Goal: Find specific page/section: Find specific page/section

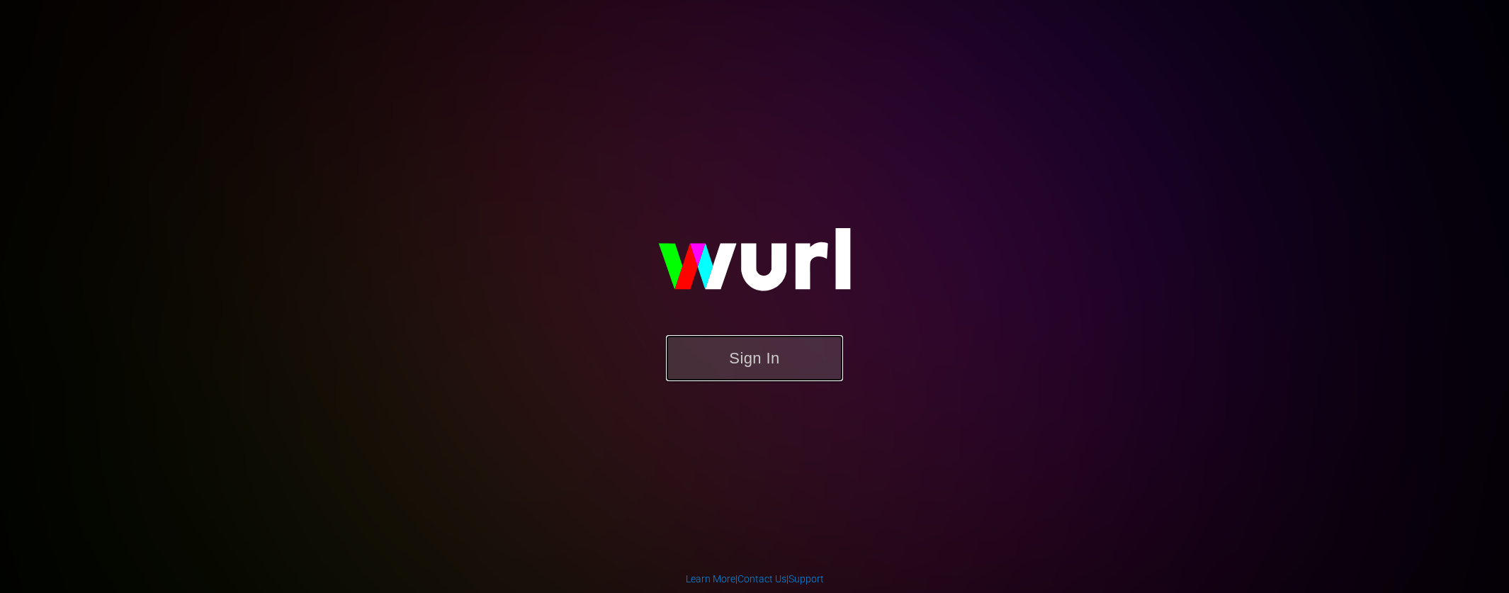
click at [777, 357] on button "Sign In" at bounding box center [754, 358] width 177 height 46
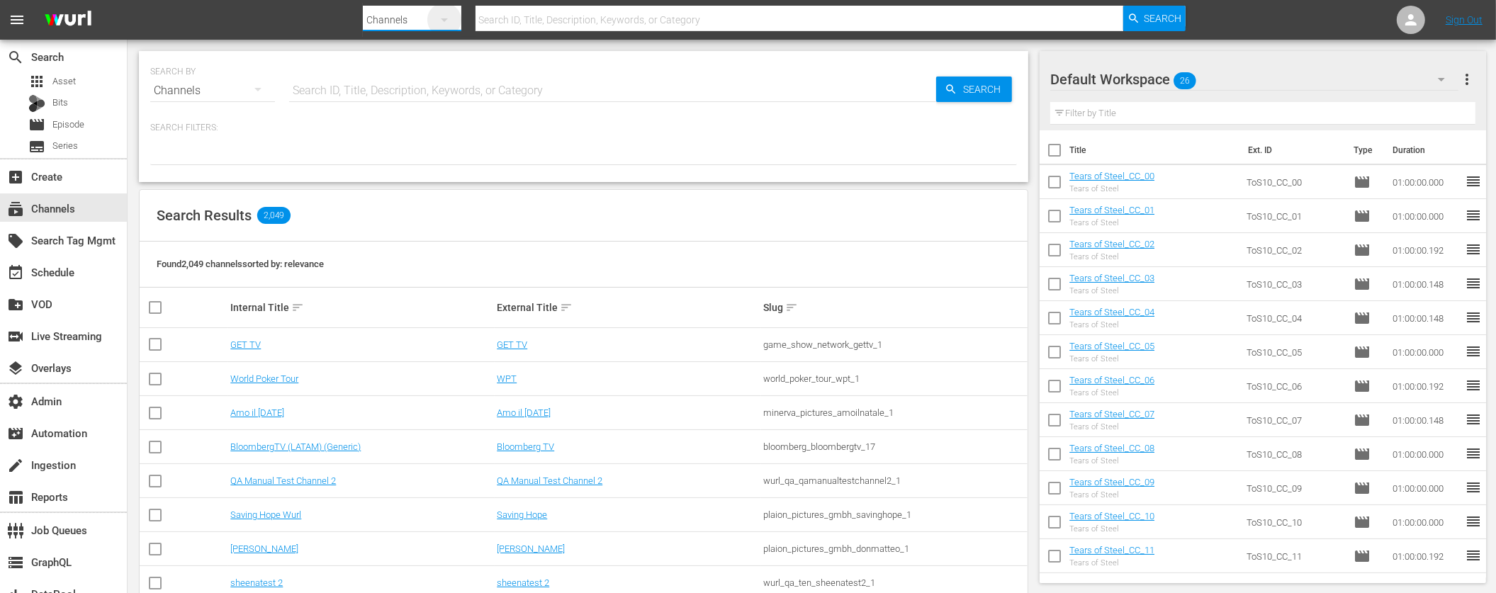
click at [436, 18] on icon "button" at bounding box center [444, 19] width 17 height 17
drag, startPoint x: 411, startPoint y: 131, endPoint x: 397, endPoint y: 153, distance: 26.1
click at [398, 157] on div "Channels Series Episodes Bits Assets" at bounding box center [408, 105] width 91 height 136
click at [397, 150] on div "Assets" at bounding box center [408, 150] width 57 height 23
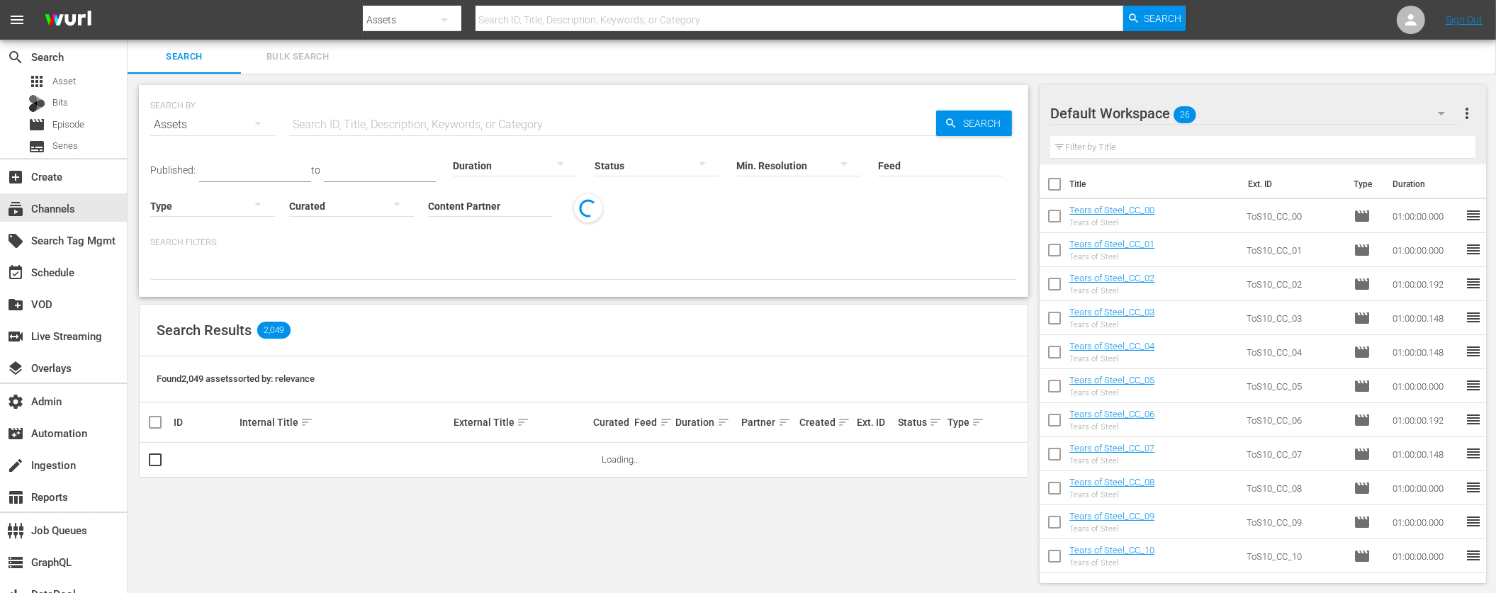
click at [540, 25] on input "text" at bounding box center [799, 20] width 648 height 34
type input "Meltdown"
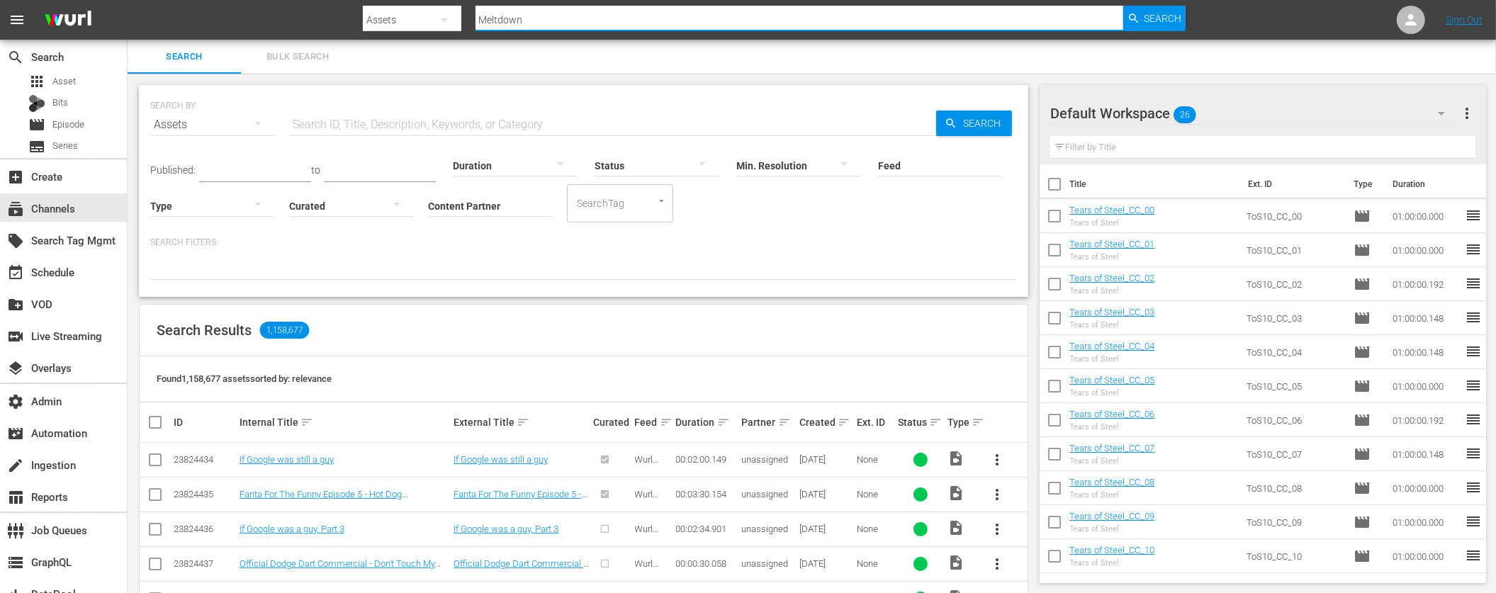
type input "Meltdown"
click at [532, 21] on input "Meltdown" at bounding box center [799, 20] width 648 height 34
type input "Meltdown"
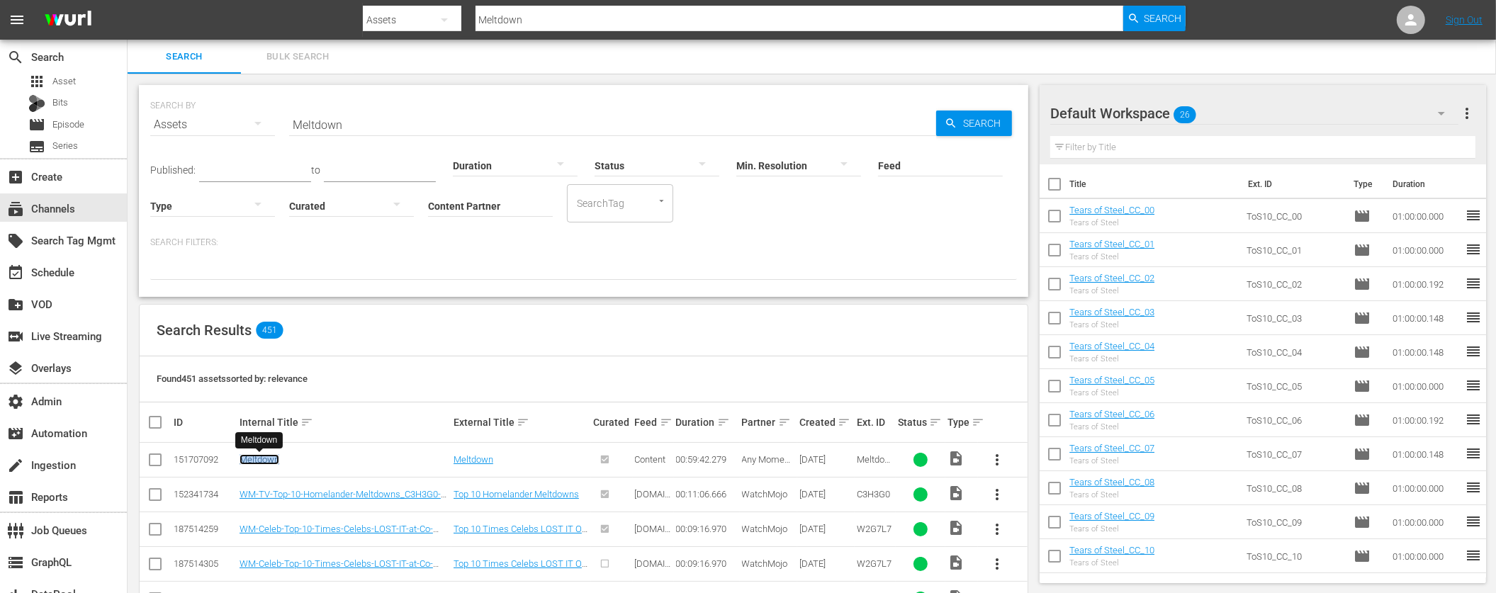
click at [259, 458] on link "Meltdown" at bounding box center [260, 459] width 40 height 11
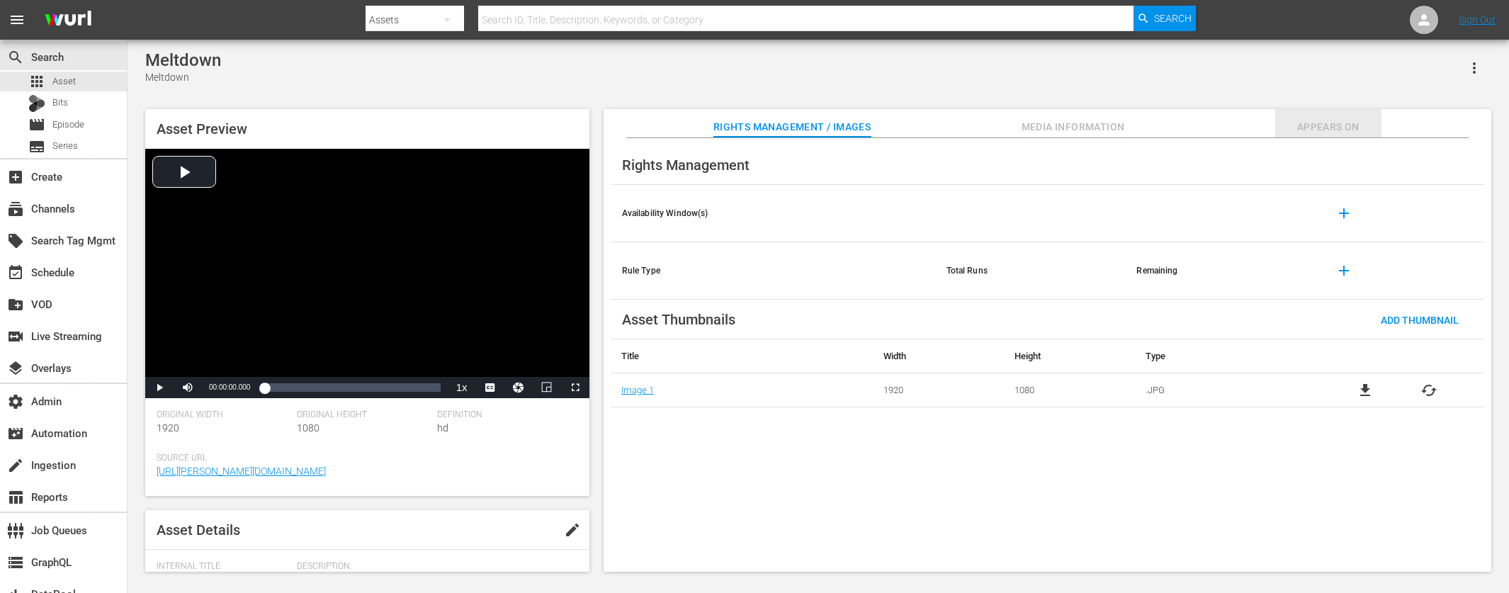
click at [1207, 128] on span "Appears On" at bounding box center [1328, 127] width 106 height 18
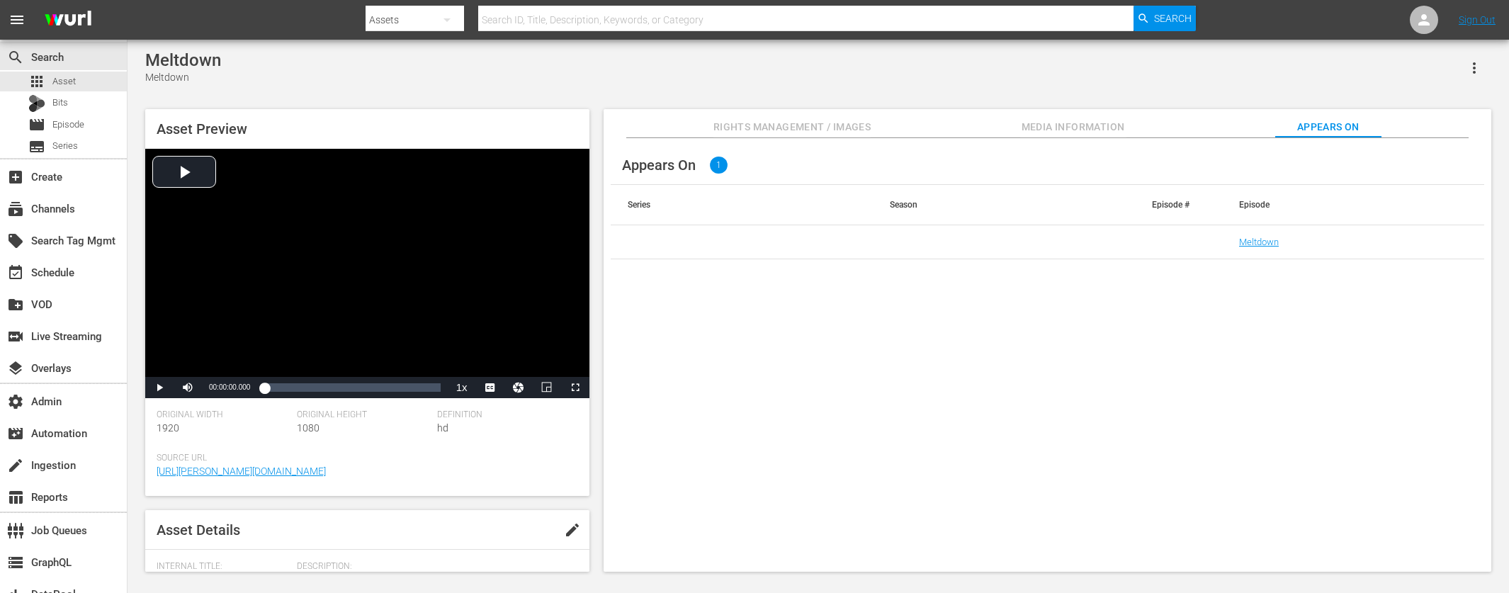
click at [1113, 121] on span "Media Information" at bounding box center [1073, 127] width 106 height 18
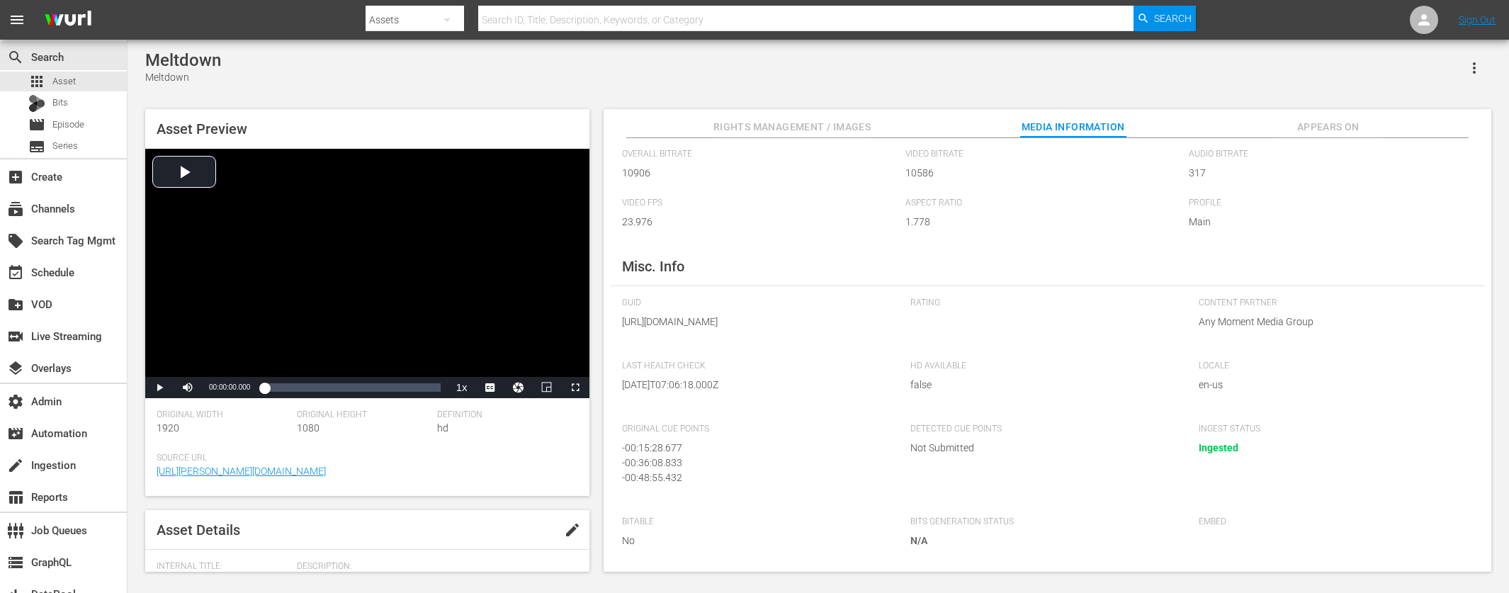
scroll to position [125, 0]
click at [188, 388] on span "Video Player" at bounding box center [188, 388] width 0 height 0
click at [159, 388] on span "Video Player" at bounding box center [159, 388] width 0 height 0
drag, startPoint x: 485, startPoint y: 384, endPoint x: 486, endPoint y: 422, distance: 38.3
click at [486, 422] on div "Asset Preview Video Player is loading. Play Video Pause Unmute 100% Current Tim…" at bounding box center [367, 302] width 444 height 387
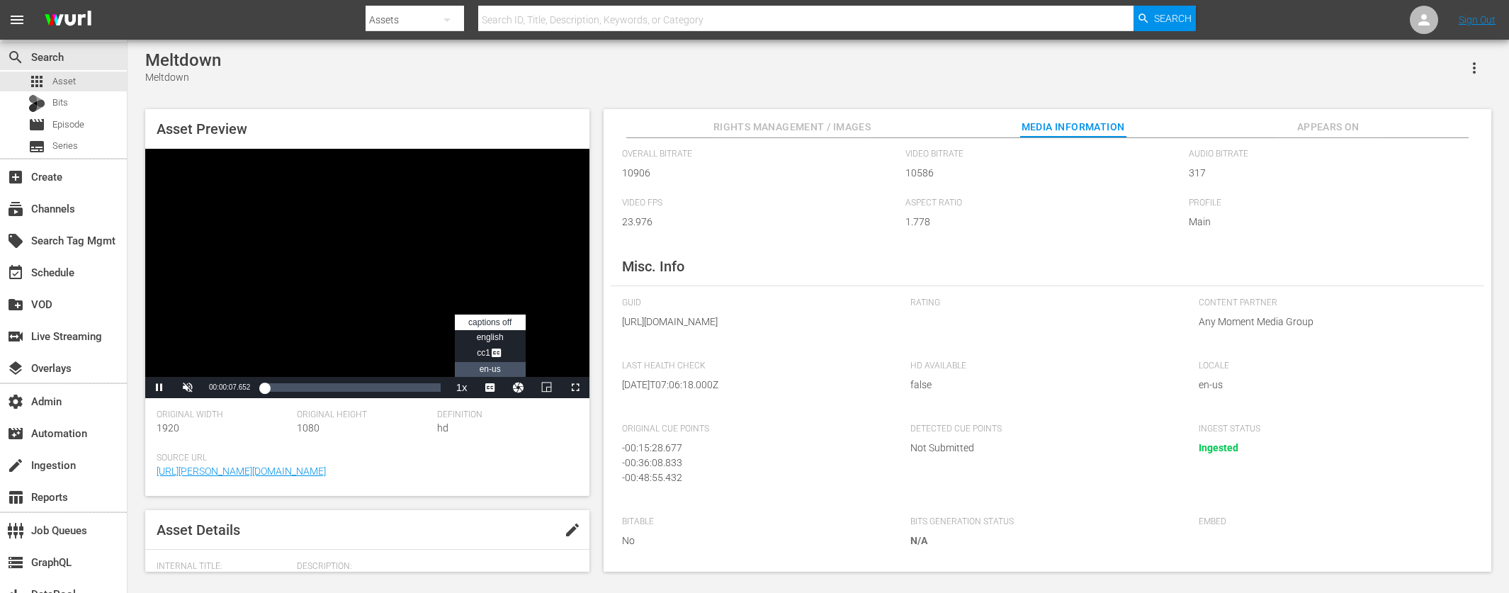
click at [496, 371] on span "en-us" at bounding box center [490, 369] width 21 height 10
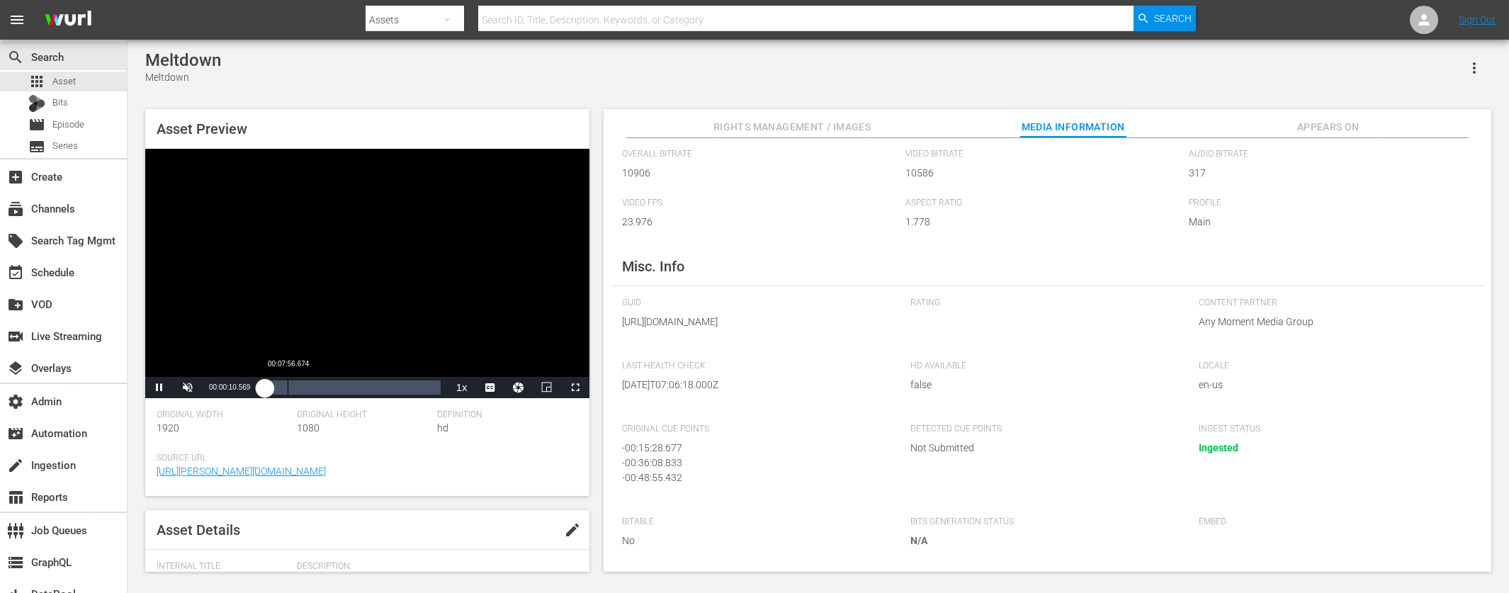
click at [287, 390] on div "Loaded : 1.51% 00:07:56.674 00:00:10.637" at bounding box center [352, 388] width 176 height 14
click at [490, 388] on span "Video Player" at bounding box center [490, 388] width 0 height 0
click at [494, 352] on span "Video Player" at bounding box center [496, 354] width 13 height 14
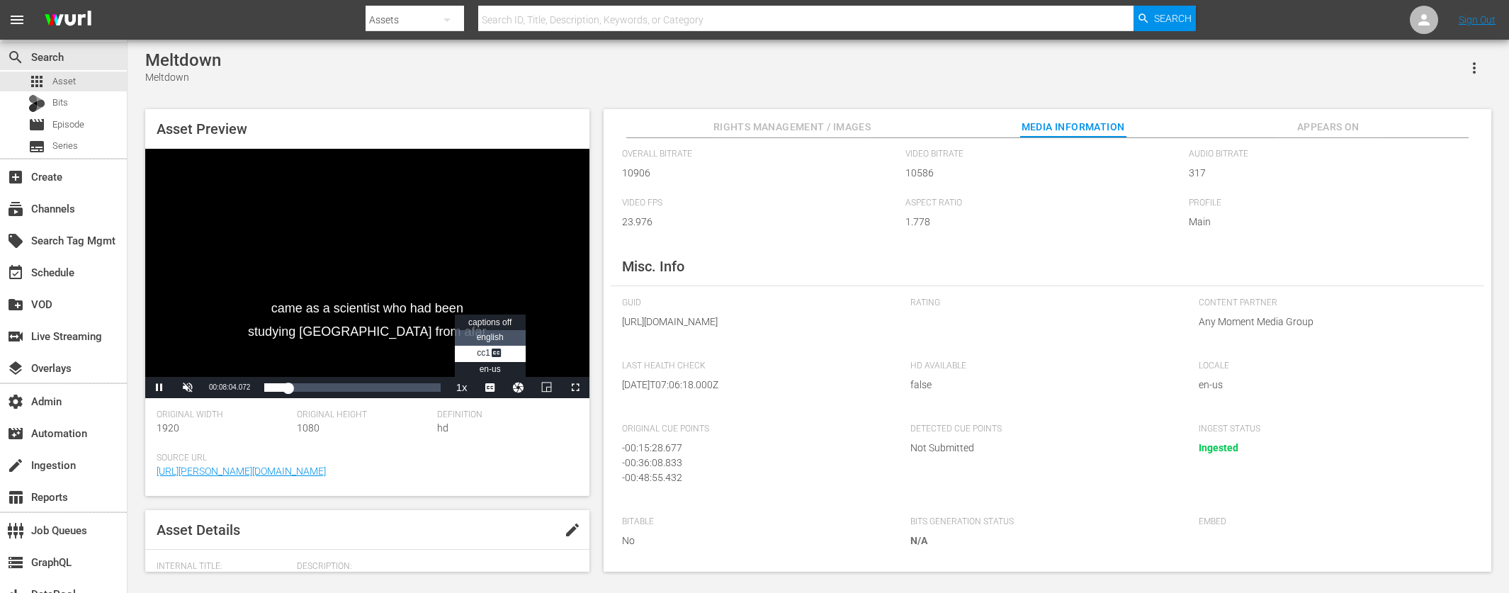
click at [490, 336] on span "english" at bounding box center [490, 337] width 27 height 10
click at [495, 322] on span "captions off" at bounding box center [489, 322] width 43 height 10
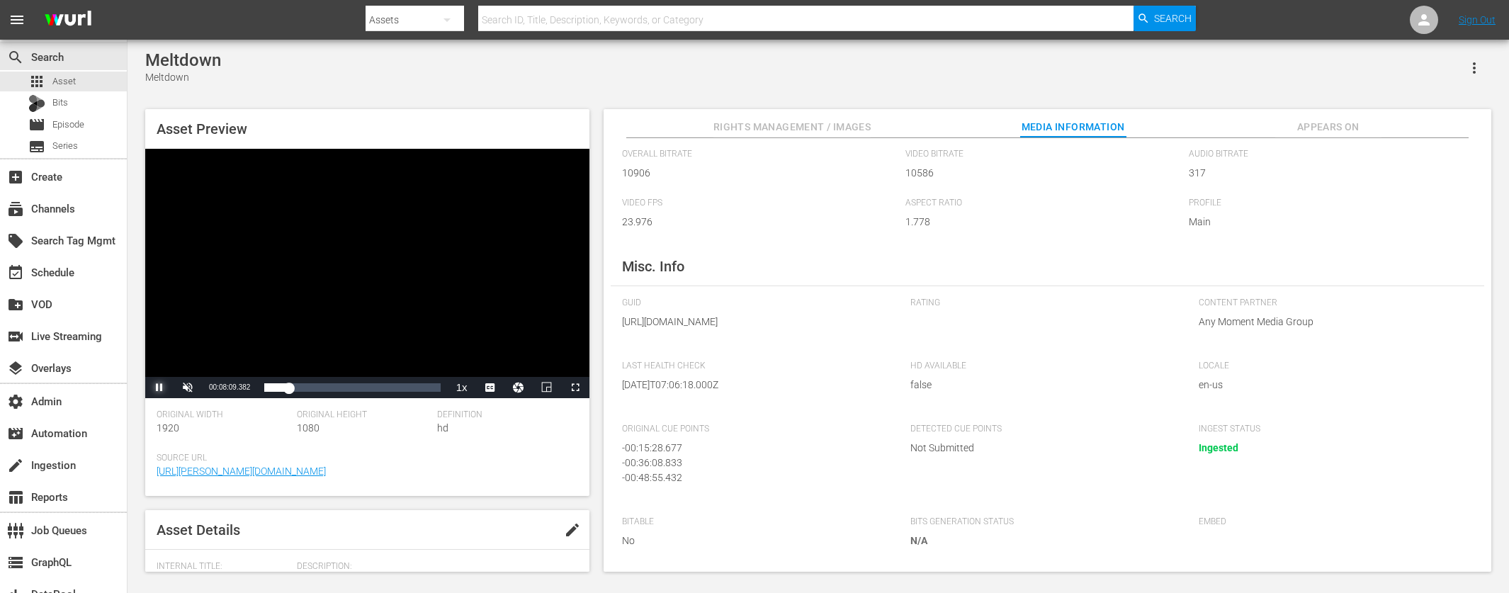
click at [159, 388] on span "Video Player" at bounding box center [159, 388] width 0 height 0
click at [46, 461] on div "create Ingestion" at bounding box center [39, 462] width 79 height 13
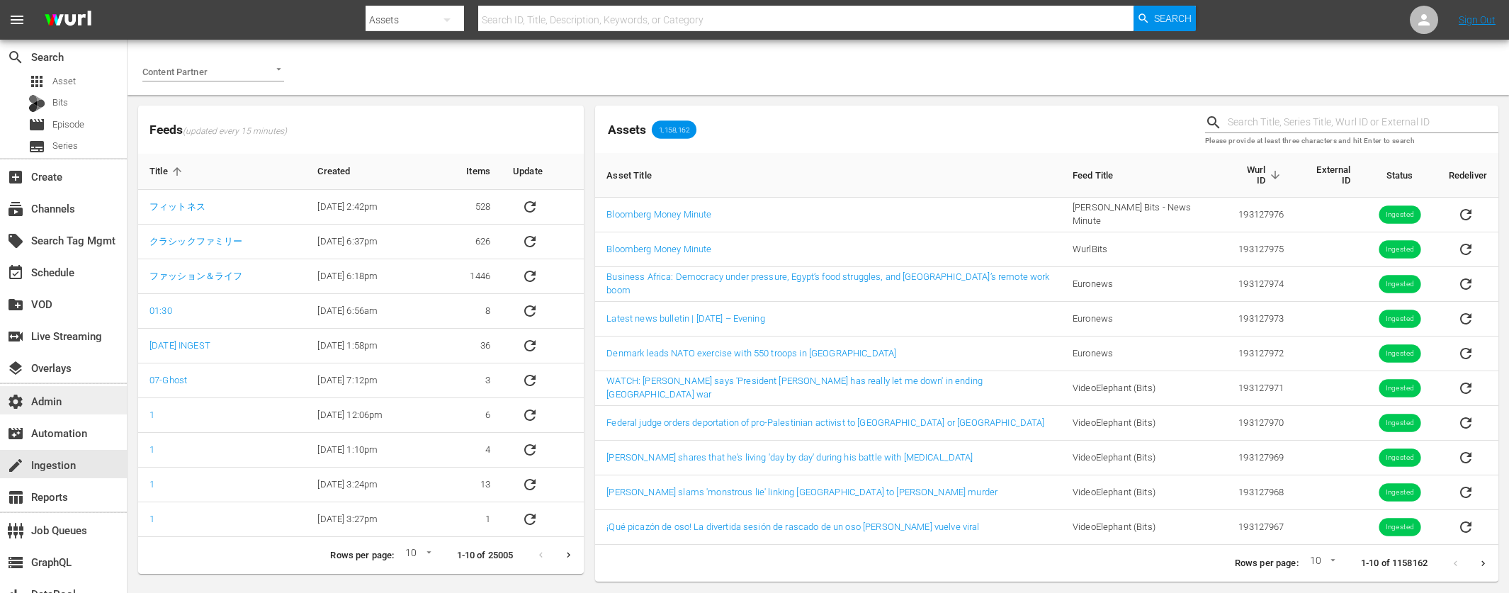
click at [47, 402] on div "settings Admin" at bounding box center [39, 399] width 79 height 13
